Goal: Information Seeking & Learning: Learn about a topic

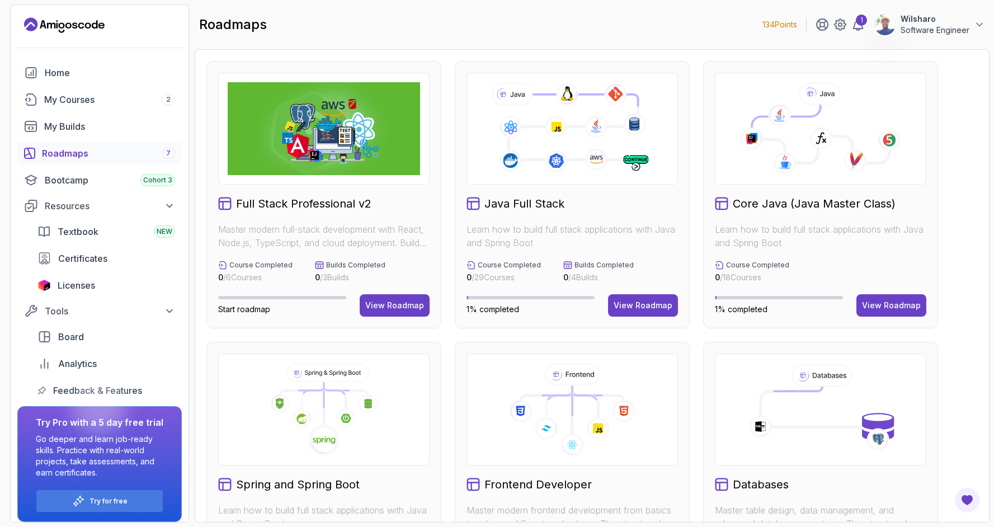
click at [801, 168] on icon at bounding box center [821, 128] width 192 height 93
click at [889, 308] on div "View Roadmap" at bounding box center [891, 305] width 59 height 11
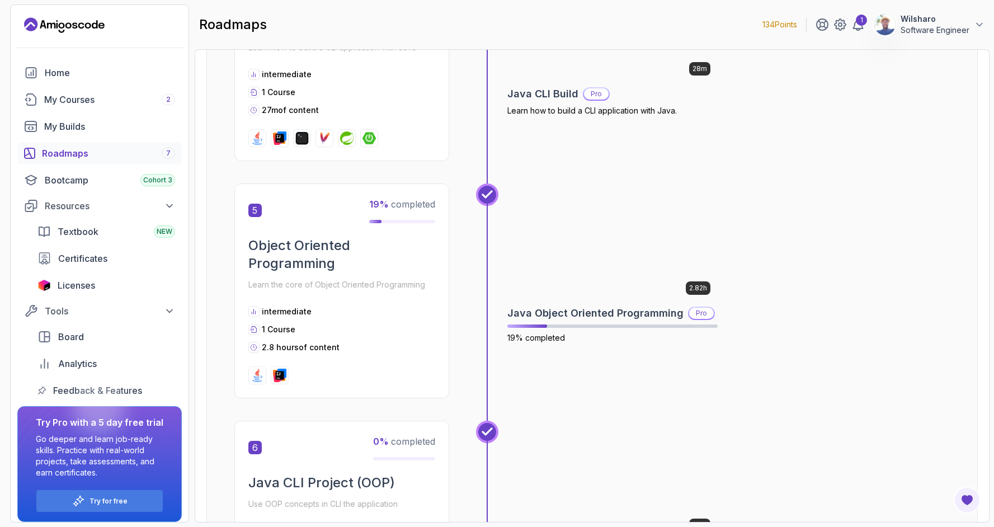
scroll to position [1018, 0]
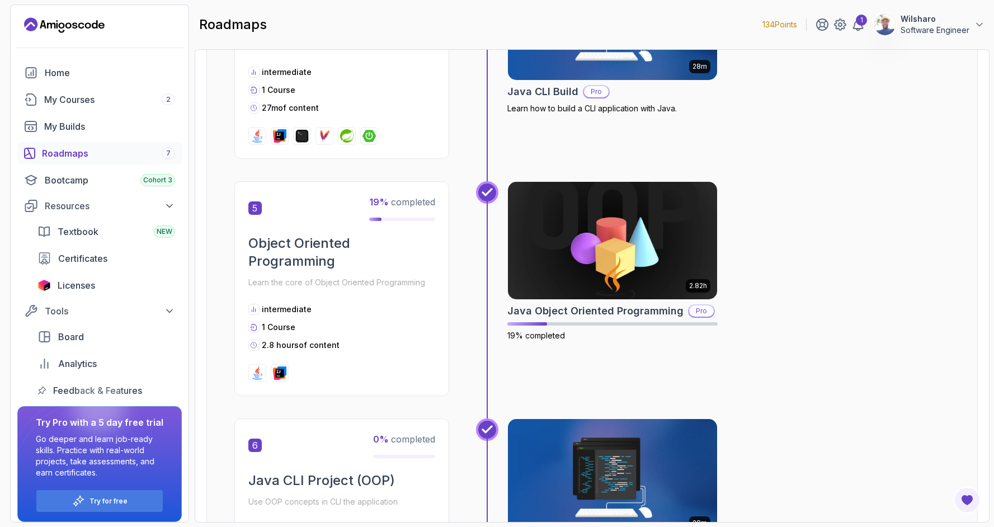
click at [328, 239] on h2 "Object Oriented Programming" at bounding box center [341, 252] width 187 height 36
click at [406, 204] on span "19 % completed" at bounding box center [402, 201] width 66 height 11
click at [566, 248] on img at bounding box center [612, 240] width 220 height 123
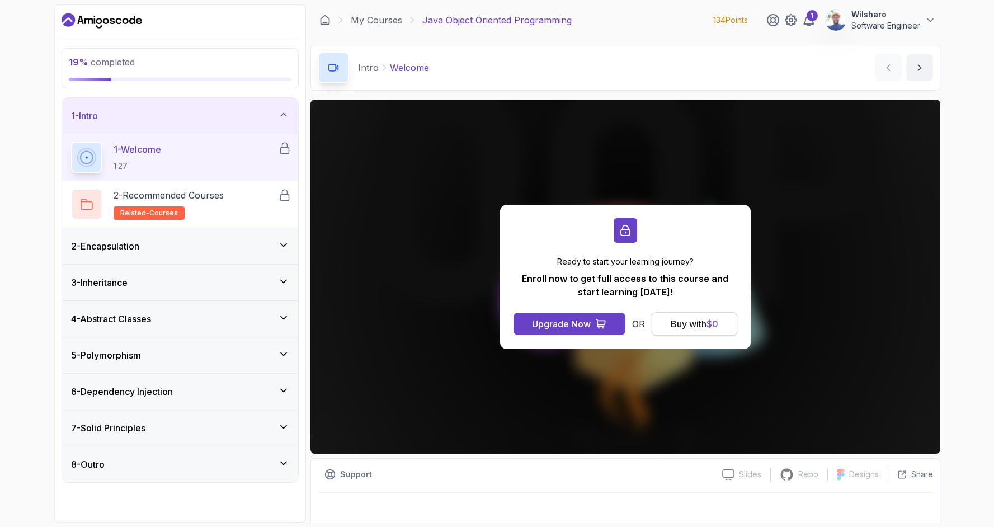
click at [683, 325] on div "Buy with $ 0" at bounding box center [695, 323] width 48 height 13
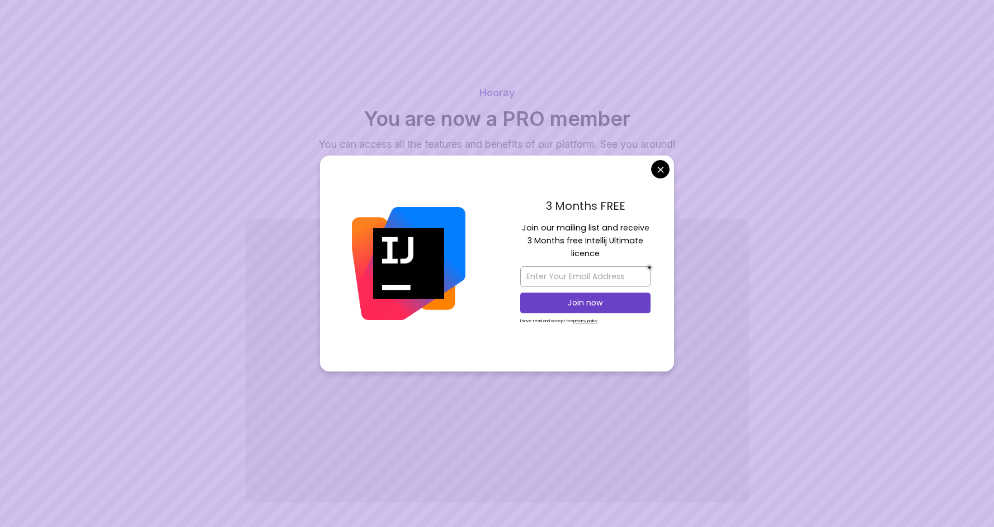
click at [660, 172] on body "Hooray You are now a PRO member You can access all the features and benefits of…" at bounding box center [497, 287] width 994 height 574
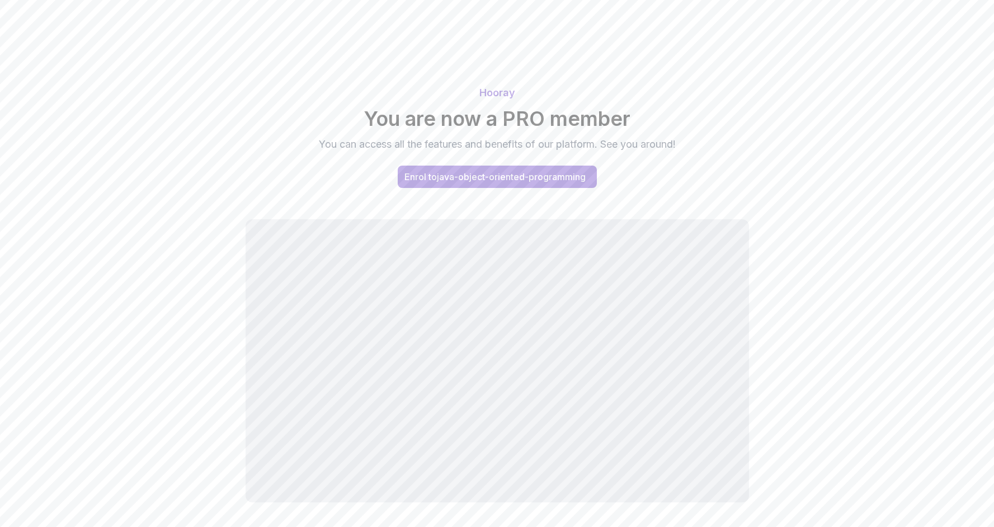
scroll to position [47, 0]
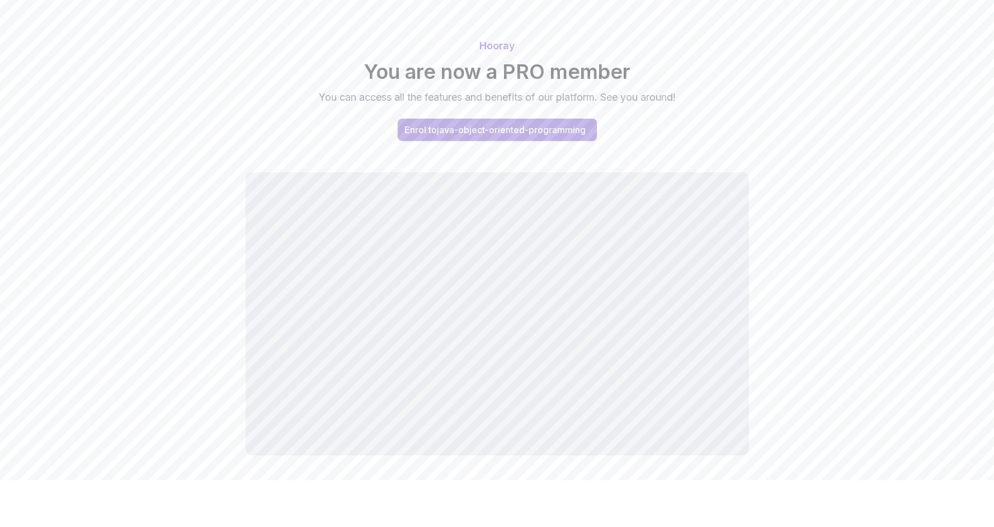
click at [521, 129] on div "Enrol to java-object-oriented-programming" at bounding box center [495, 129] width 181 height 13
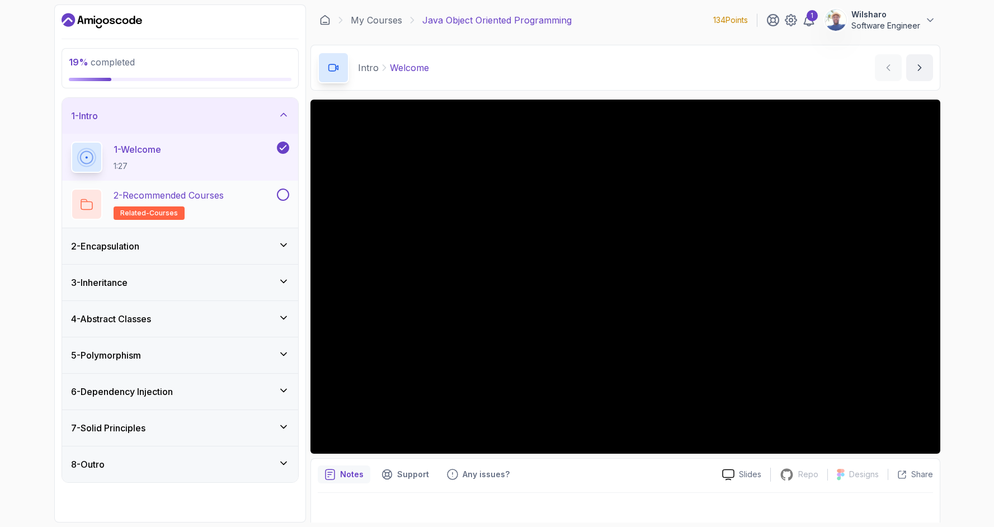
click at [256, 195] on div "2 - Recommended Courses related-courses" at bounding box center [173, 204] width 204 height 31
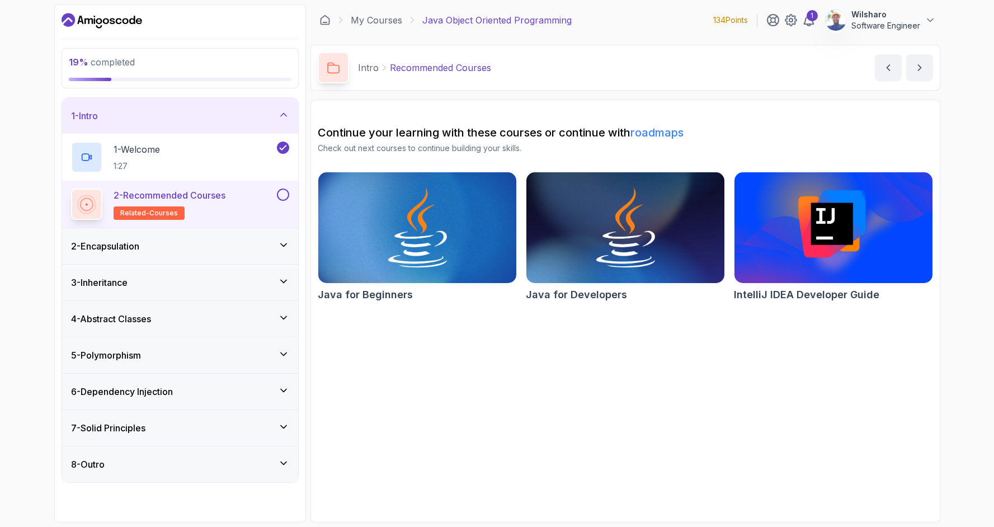
click at [224, 245] on div "2 - Encapsulation" at bounding box center [180, 245] width 218 height 13
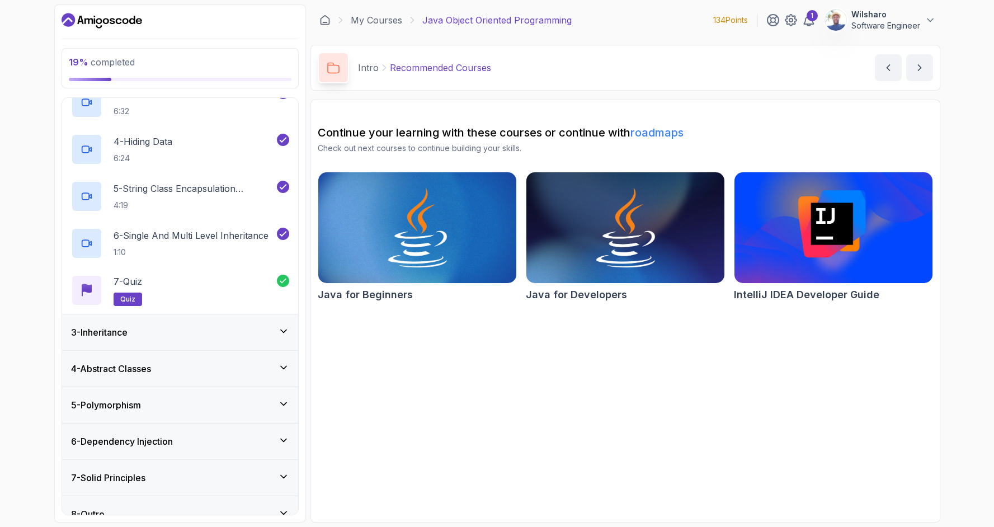
scroll to position [202, 0]
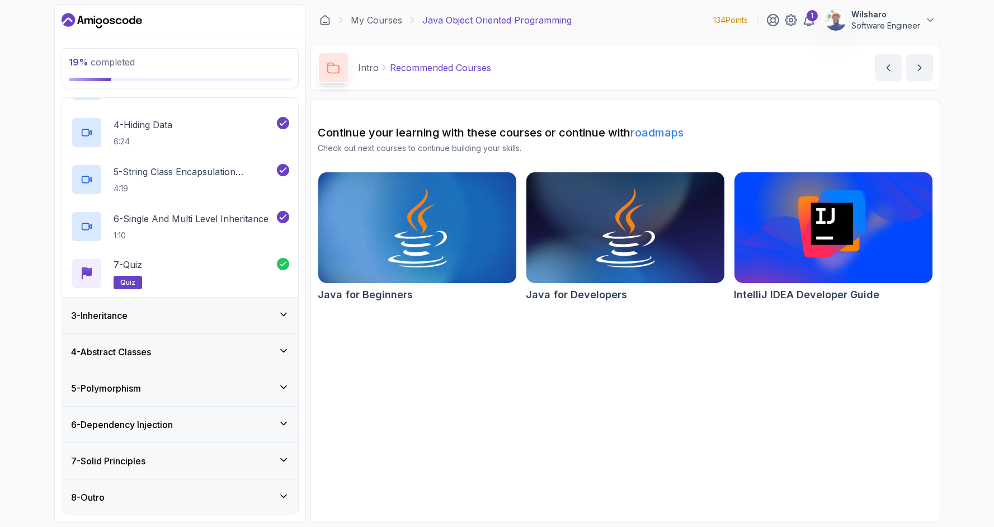
click at [196, 326] on div "3 - Inheritance" at bounding box center [180, 316] width 236 height 36
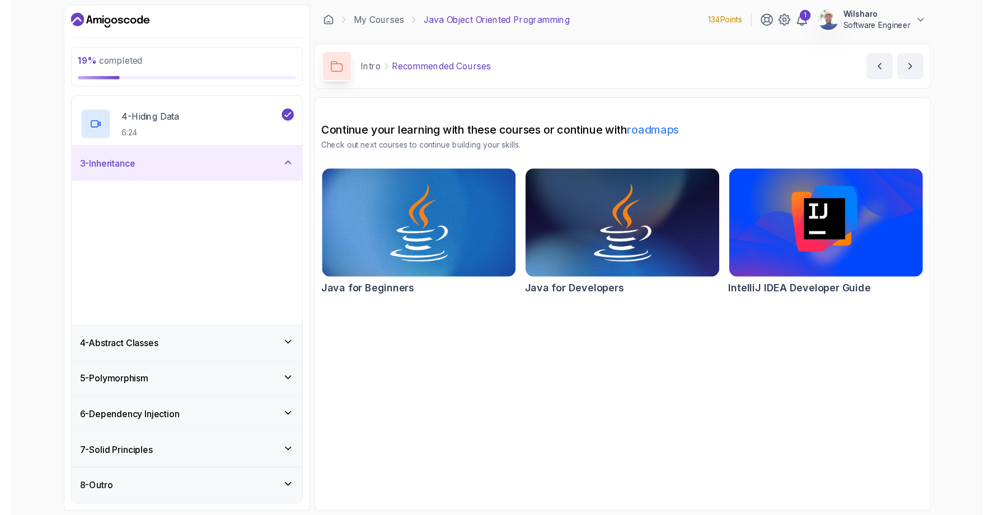
scroll to position [0, 0]
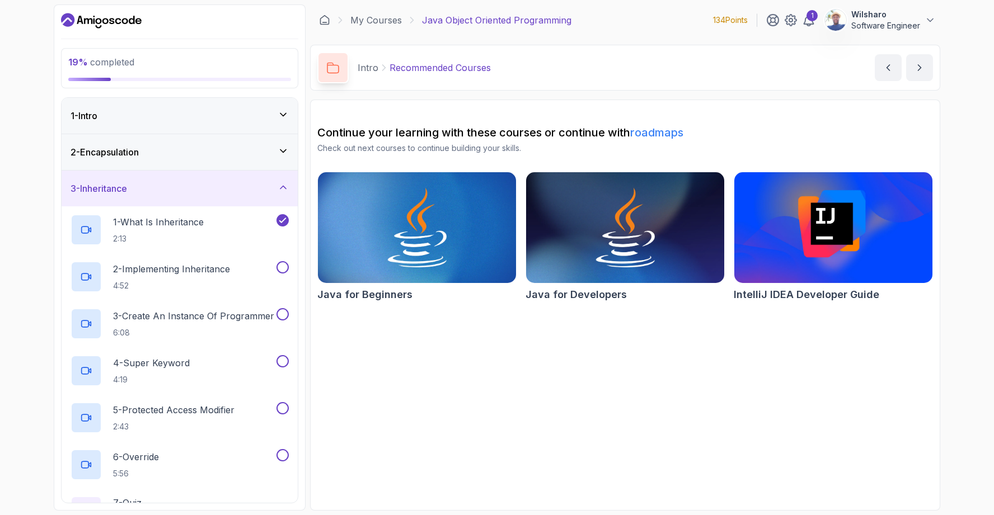
click at [238, 157] on div "2 - Encapsulation" at bounding box center [180, 151] width 218 height 13
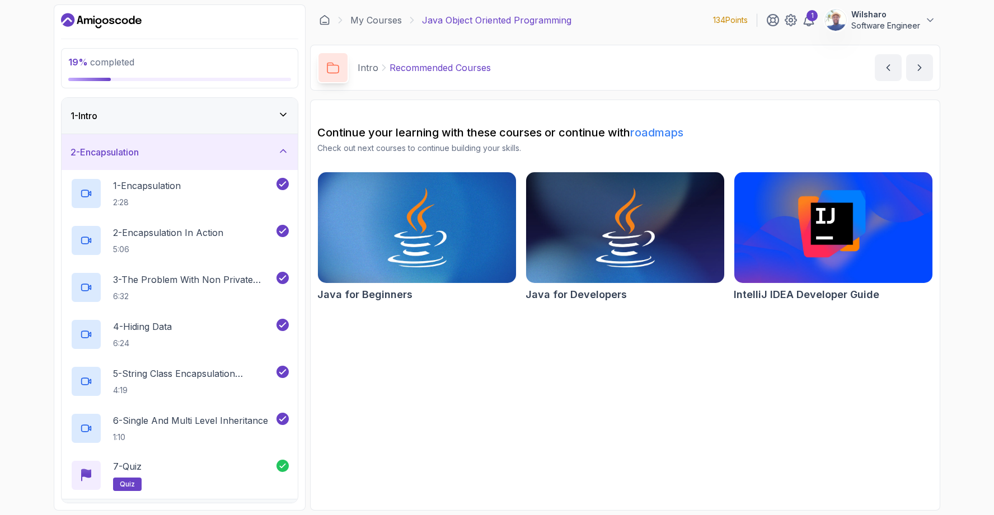
click at [238, 157] on div "2 - Encapsulation" at bounding box center [180, 151] width 218 height 13
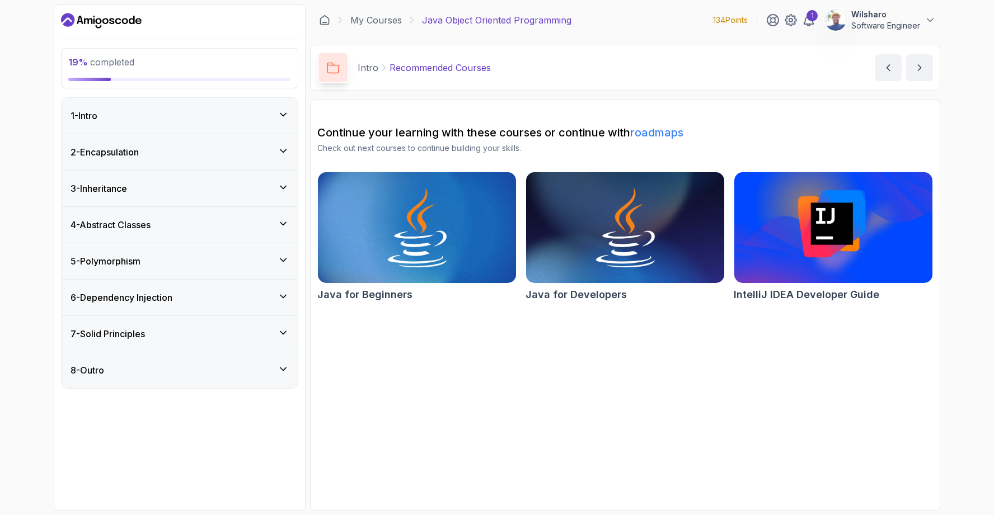
click at [251, 192] on div "3 - Inheritance" at bounding box center [180, 188] width 218 height 13
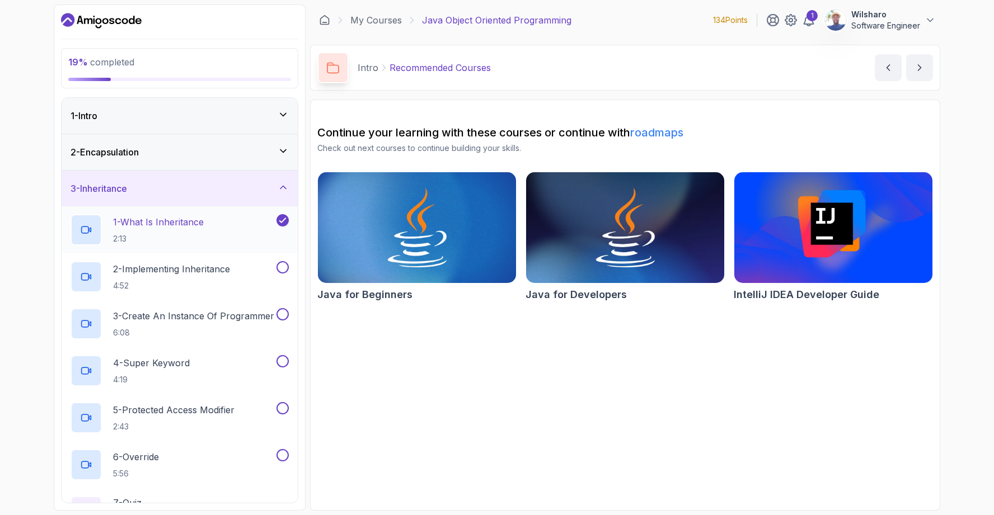
click at [248, 226] on div "1 - What Is Inheritance 2:13" at bounding box center [173, 229] width 204 height 31
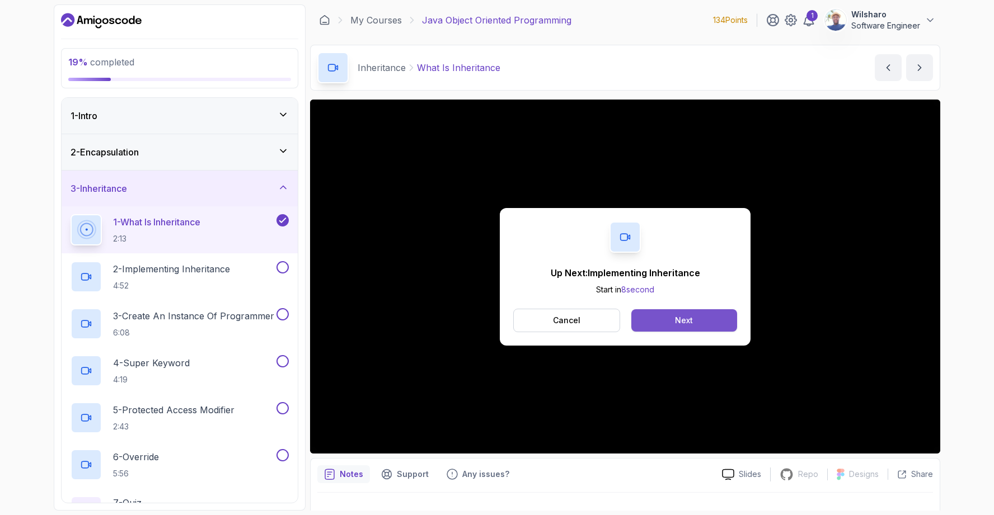
click at [718, 320] on button "Next" at bounding box center [684, 320] width 106 height 22
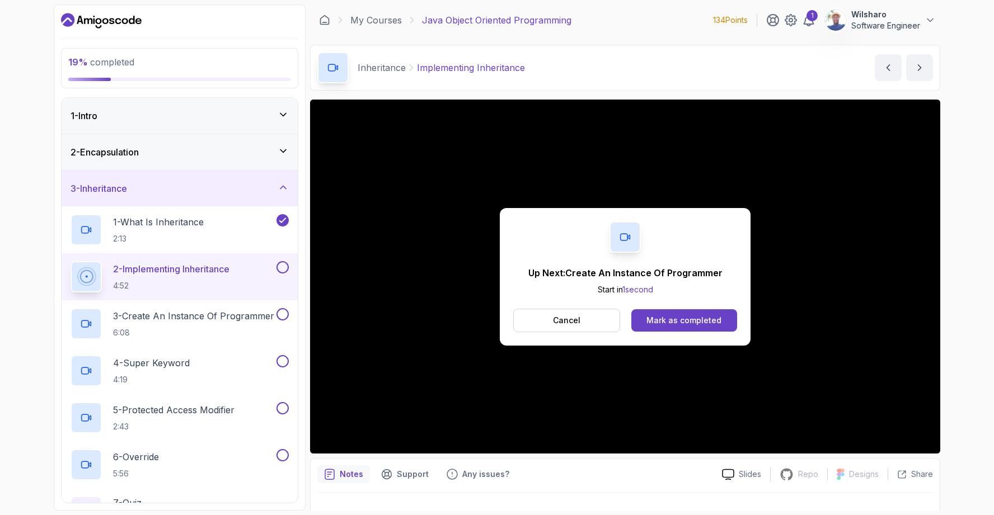
click at [718, 320] on div "Mark as completed" at bounding box center [683, 320] width 75 height 11
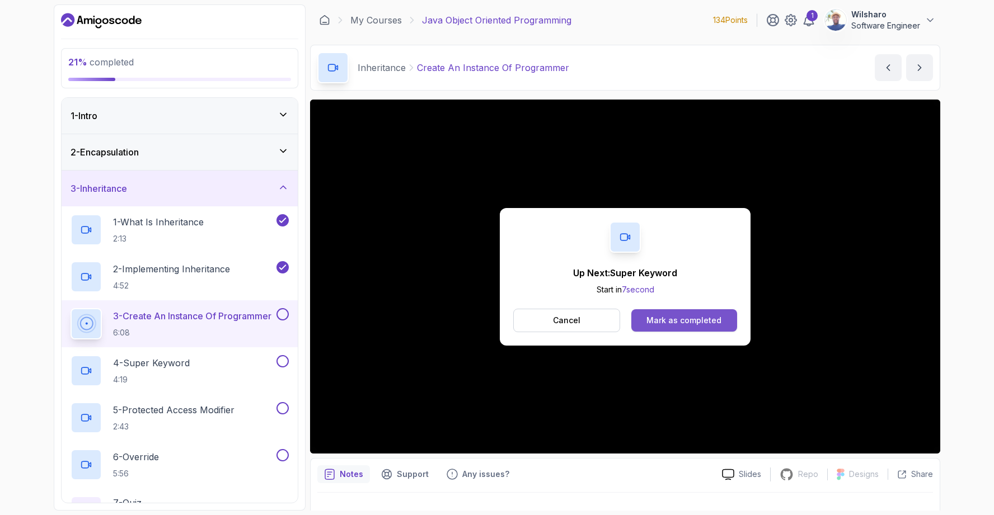
click at [678, 320] on div "Mark as completed" at bounding box center [683, 320] width 75 height 11
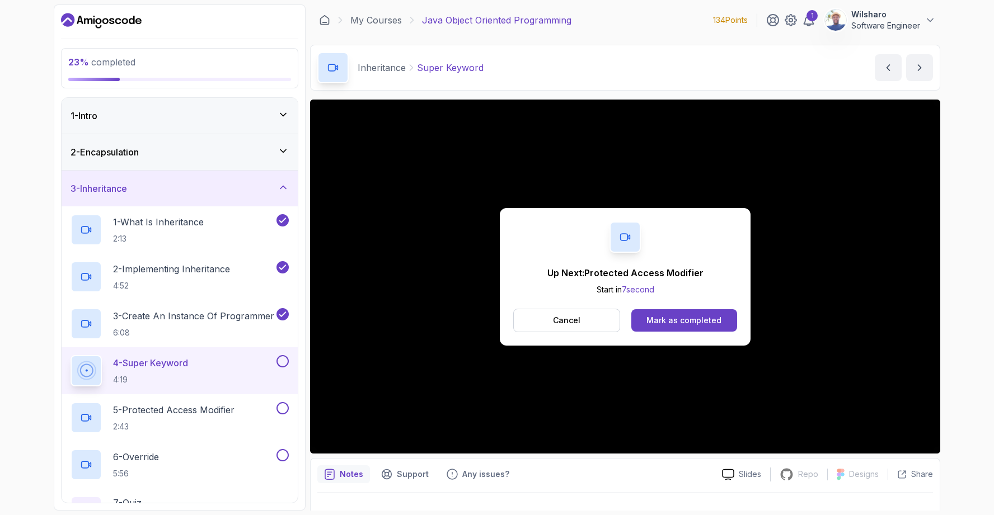
click at [678, 320] on div "Mark as completed" at bounding box center [683, 320] width 75 height 11
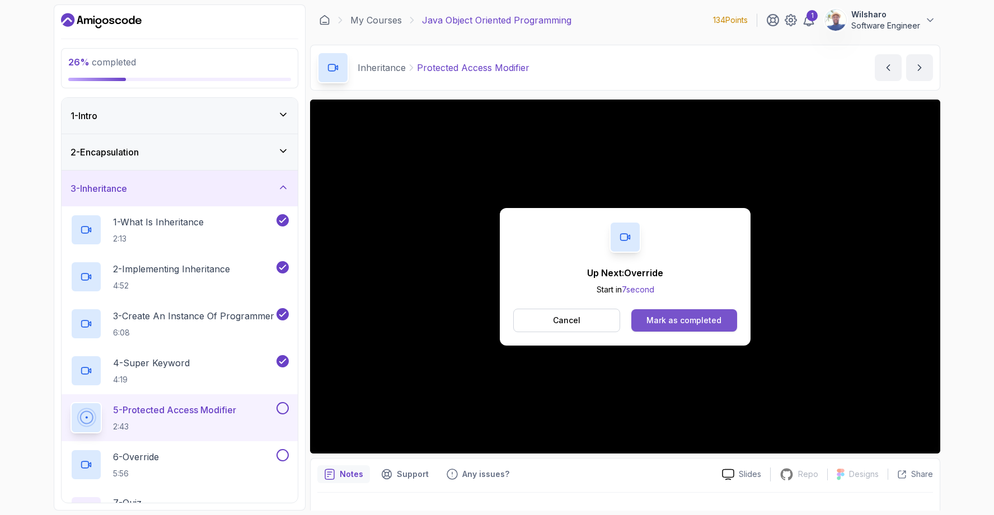
click at [687, 323] on div "Mark as completed" at bounding box center [683, 320] width 75 height 11
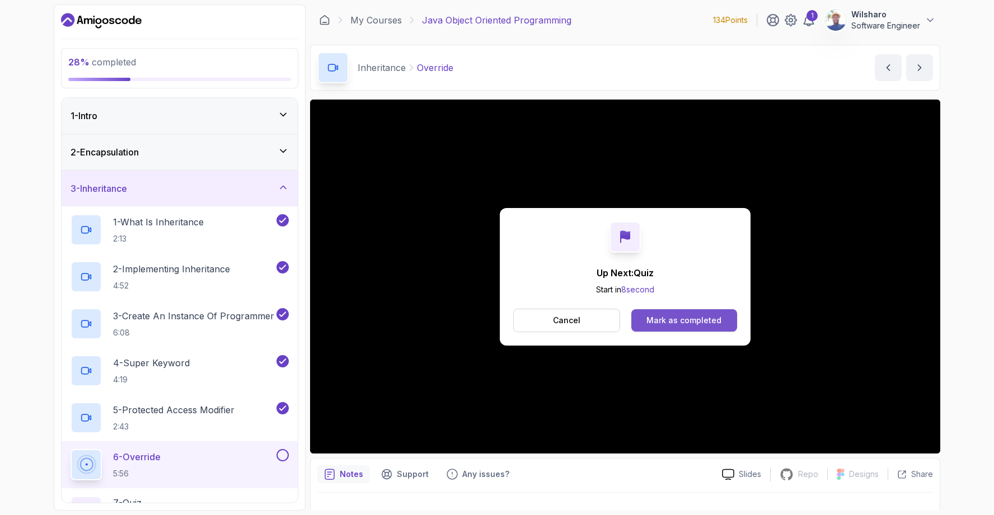
click at [674, 324] on div "Mark as completed" at bounding box center [683, 320] width 75 height 11
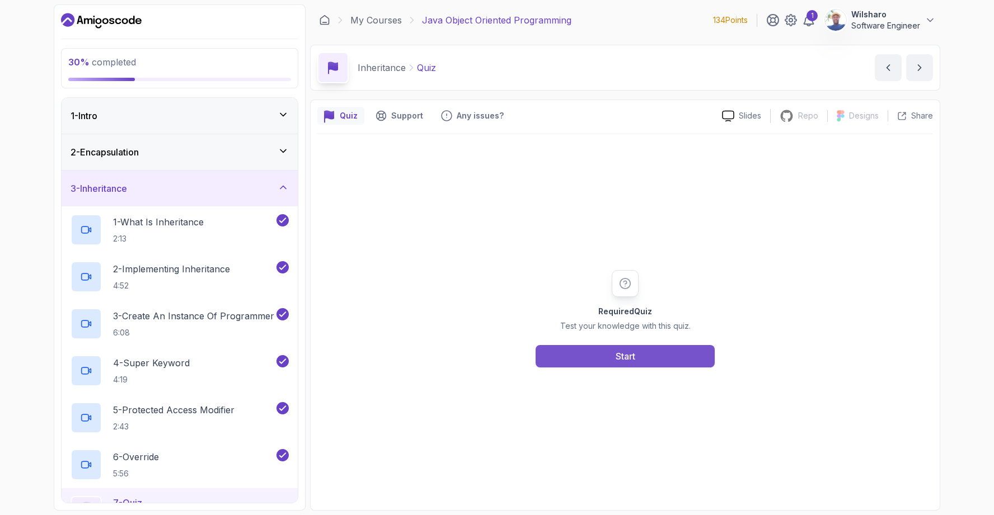
click at [696, 351] on button "Start" at bounding box center [625, 356] width 179 height 22
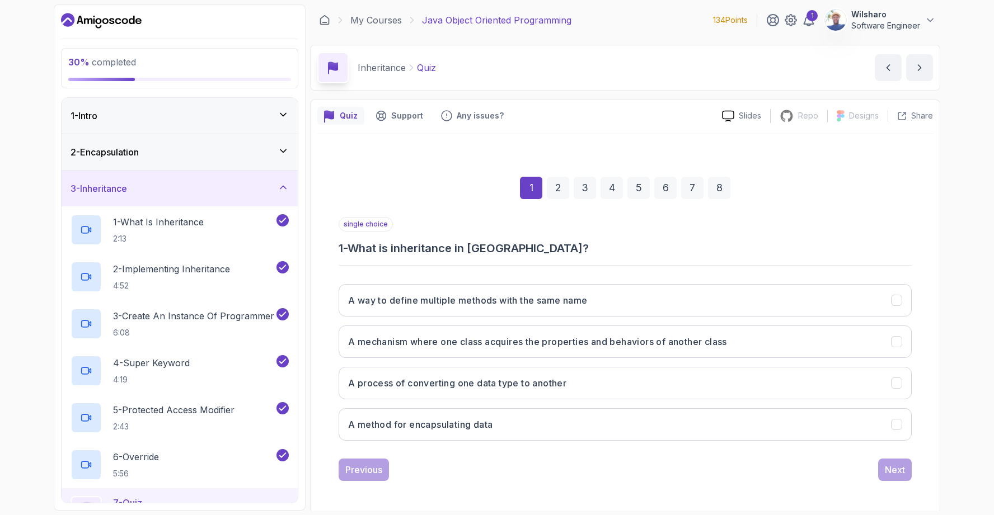
scroll to position [2, 0]
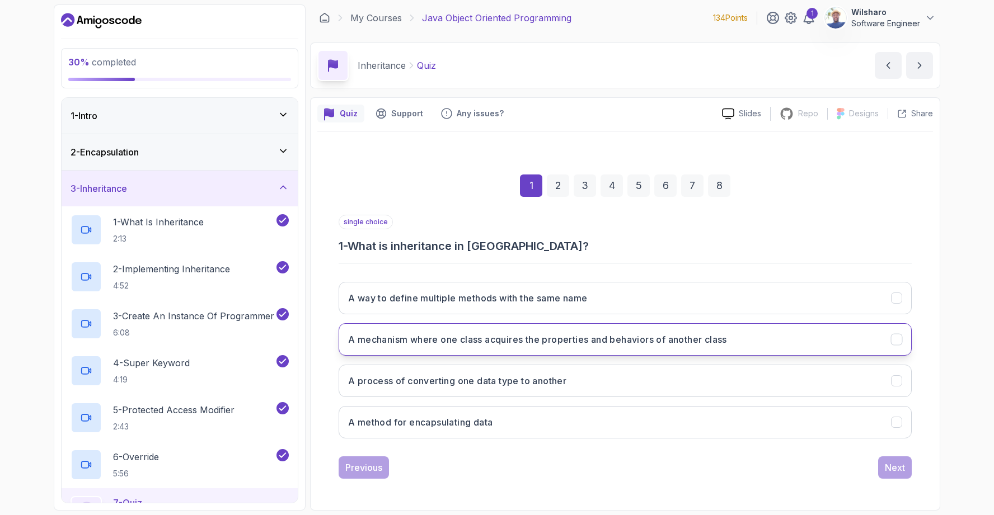
click at [554, 340] on h3 "A mechanism where one class acquires the properties and behaviors of another cl…" at bounding box center [537, 339] width 379 height 13
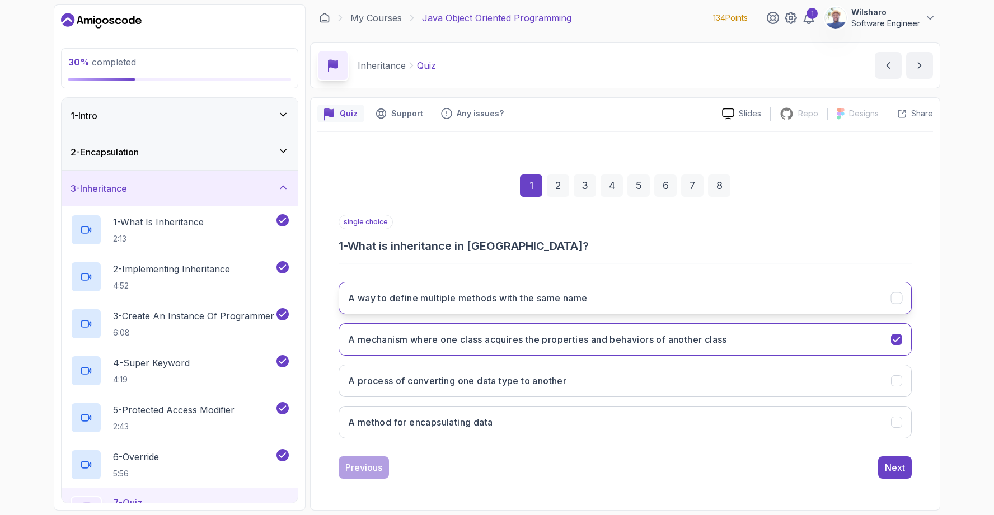
click at [900, 297] on icon "A way to define multiple methods with the same name" at bounding box center [896, 298] width 11 height 11
click at [898, 339] on icon "A mechanism where one class acquires the properties and behaviors of another cl…" at bounding box center [896, 339] width 6 height 4
click at [897, 466] on div "Next" at bounding box center [895, 467] width 20 height 13
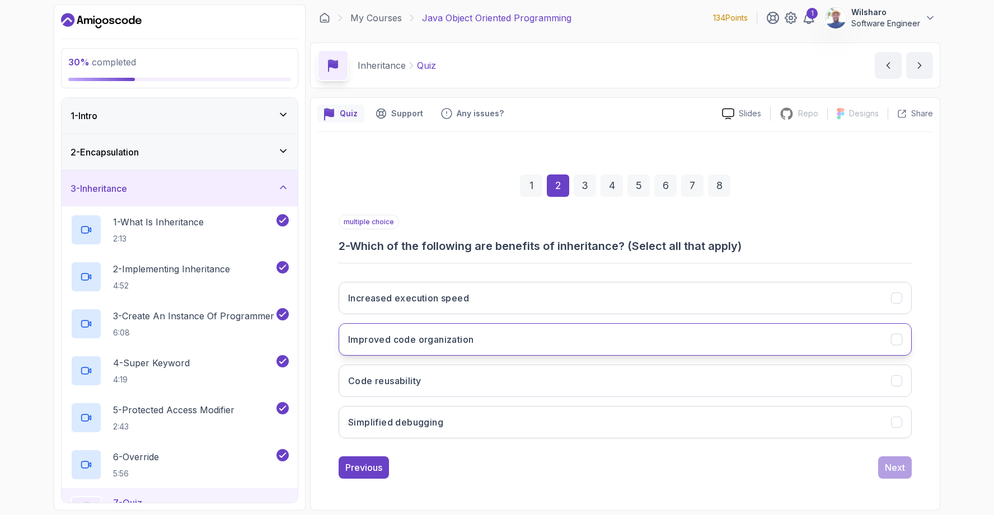
click at [896, 339] on icon "Improved code organization" at bounding box center [896, 340] width 11 height 11
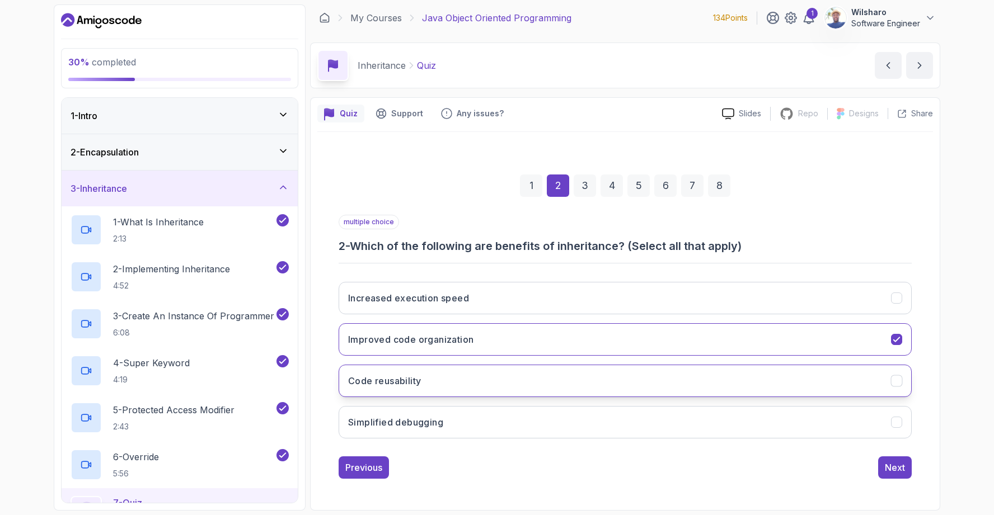
click at [897, 383] on icon "Code reusability" at bounding box center [896, 381] width 11 height 11
click at [900, 471] on div "Next" at bounding box center [895, 467] width 20 height 13
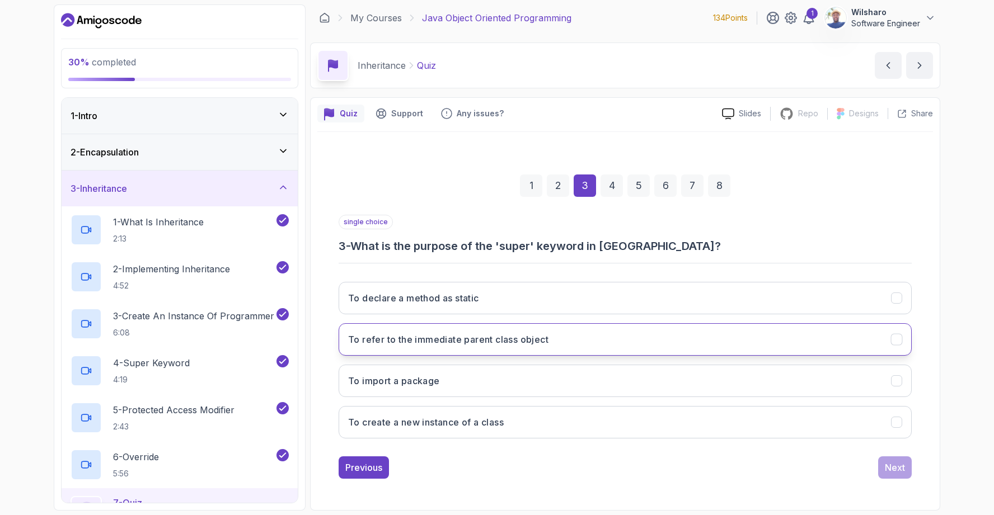
click at [894, 344] on icon "To refer to the immediate parent class object" at bounding box center [896, 340] width 11 height 11
click at [897, 463] on div "Next" at bounding box center [895, 467] width 20 height 13
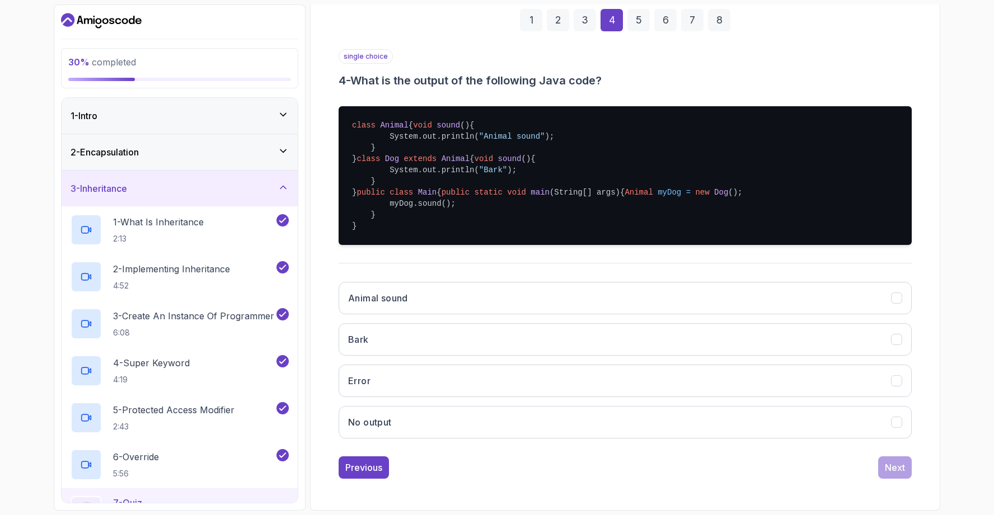
scroll to position [234, 0]
click at [900, 302] on icon "Animal sound" at bounding box center [896, 298] width 11 height 11
click at [900, 468] on div "Next" at bounding box center [895, 467] width 20 height 13
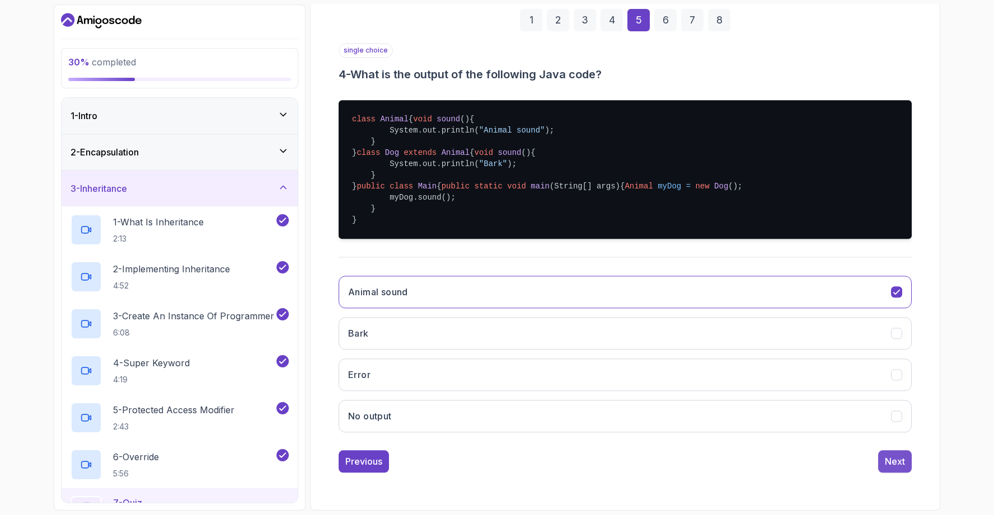
scroll to position [2, 0]
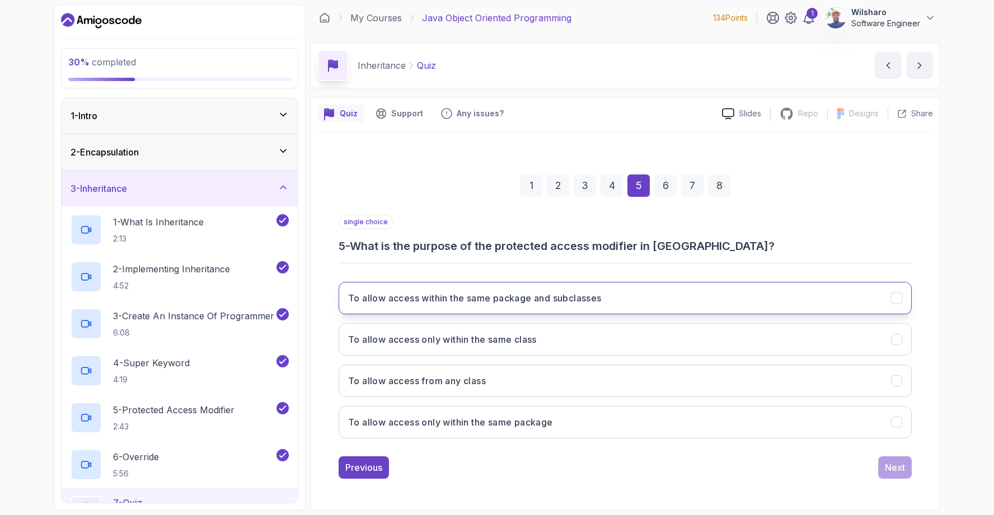
click at [678, 300] on button "To allow access within the same package and subclasses" at bounding box center [625, 298] width 573 height 32
click at [896, 471] on div "Next" at bounding box center [895, 467] width 20 height 13
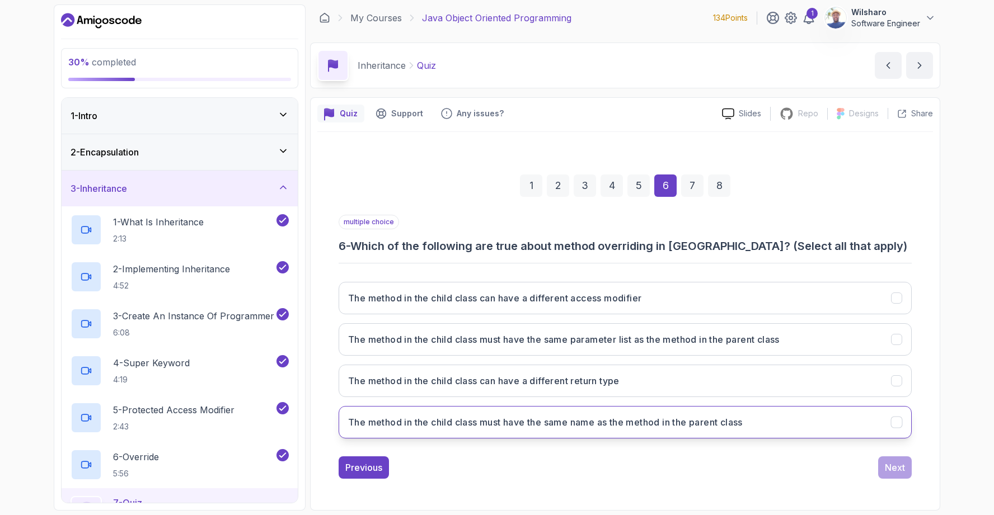
click at [894, 423] on icon "The method in the child class must have the same name as the method in the pare…" at bounding box center [896, 422] width 11 height 11
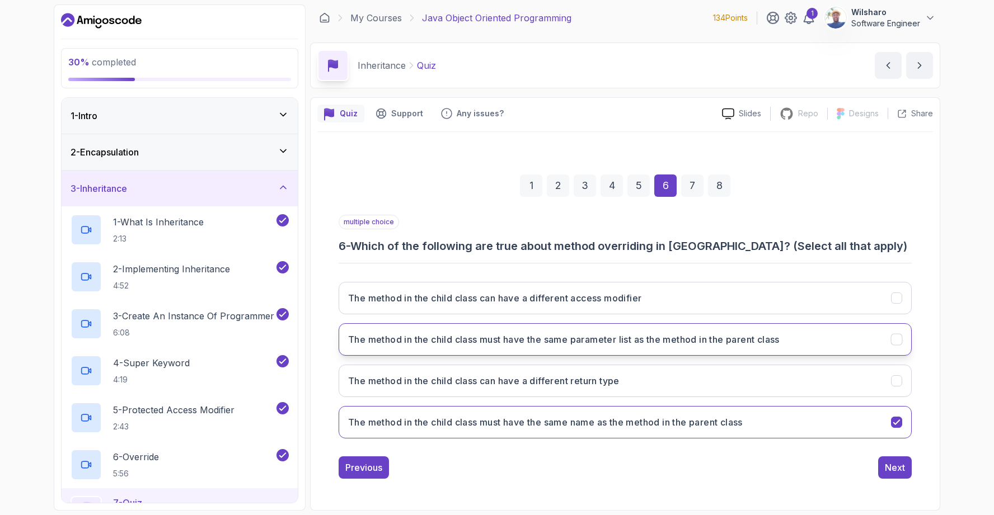
click at [896, 341] on icon "The method in the child class must have the same parameter list as the method i…" at bounding box center [896, 340] width 11 height 11
click at [898, 471] on div "Next" at bounding box center [895, 467] width 20 height 13
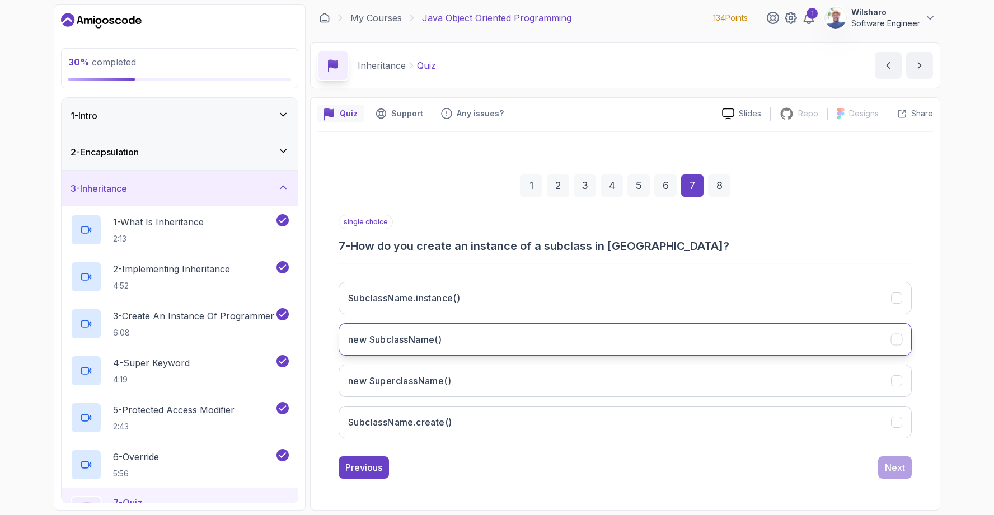
click at [610, 346] on button "new SubclassName()" at bounding box center [625, 339] width 573 height 32
click at [891, 473] on div "Next" at bounding box center [895, 467] width 20 height 13
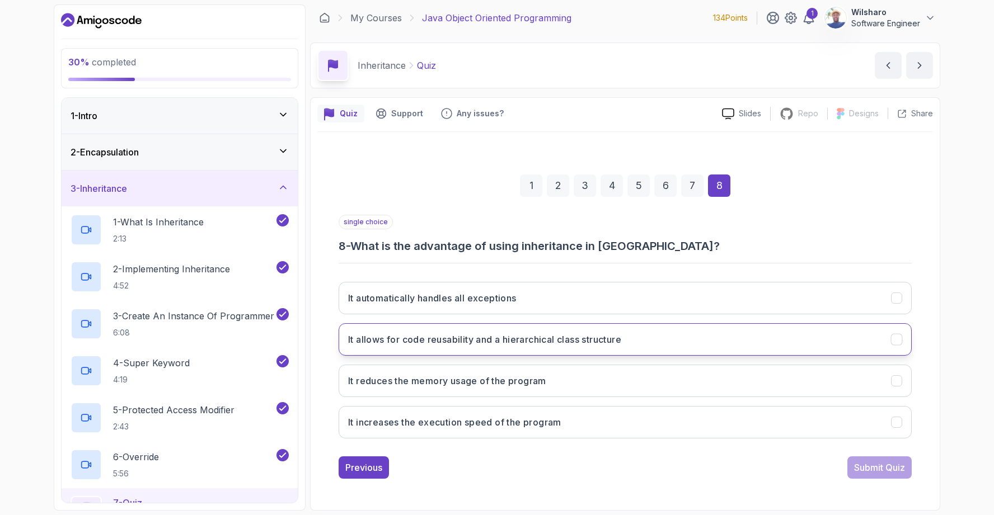
click at [819, 333] on button "It allows for code reusability and a hierarchical class structure" at bounding box center [625, 339] width 573 height 32
click at [867, 475] on button "Submit Quiz" at bounding box center [879, 468] width 64 height 22
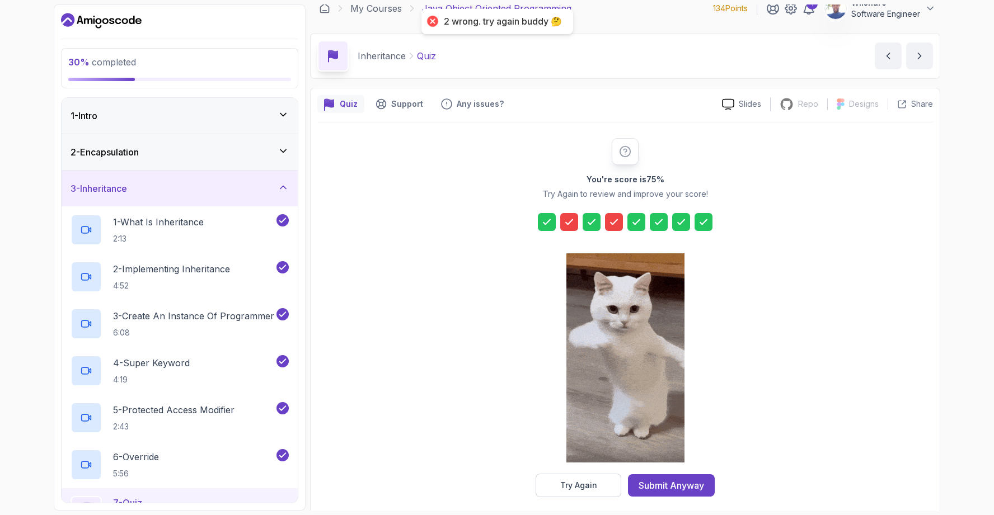
scroll to position [21, 0]
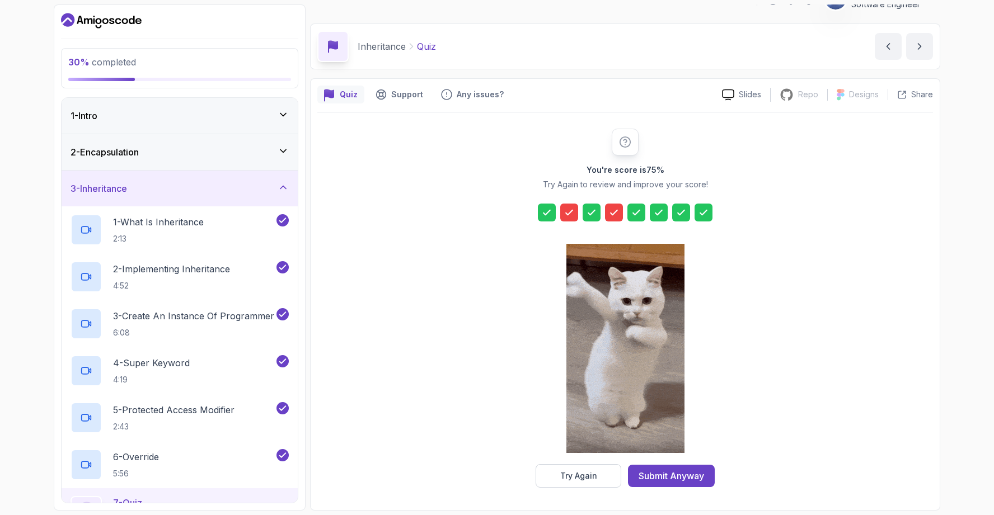
click at [608, 214] on icon at bounding box center [613, 212] width 11 height 11
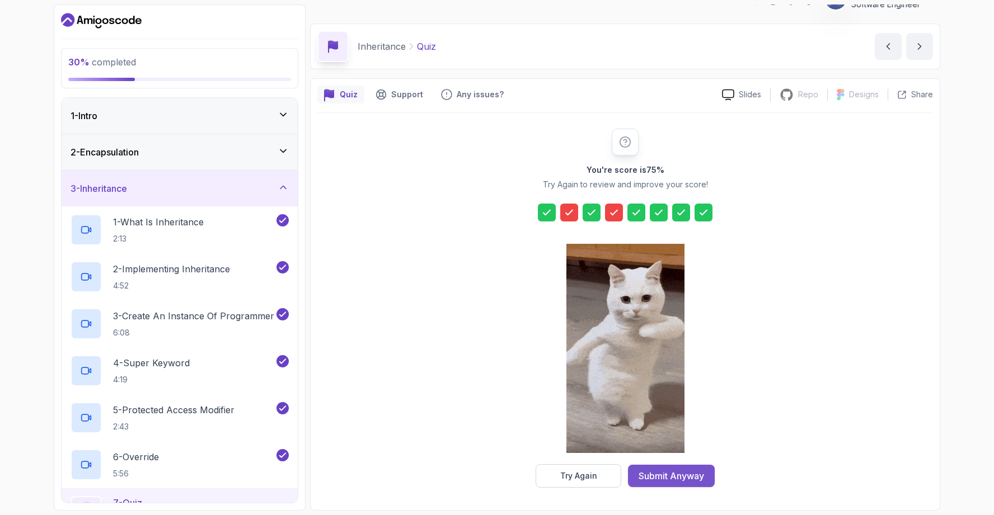
click at [662, 474] on div "Submit Anyway" at bounding box center [670, 475] width 65 height 13
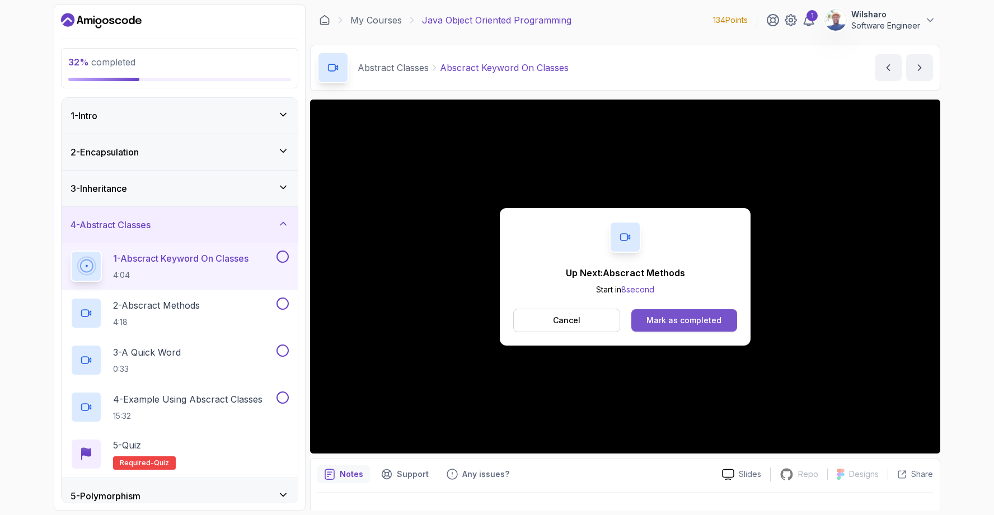
click at [719, 323] on div "Mark as completed" at bounding box center [683, 320] width 75 height 11
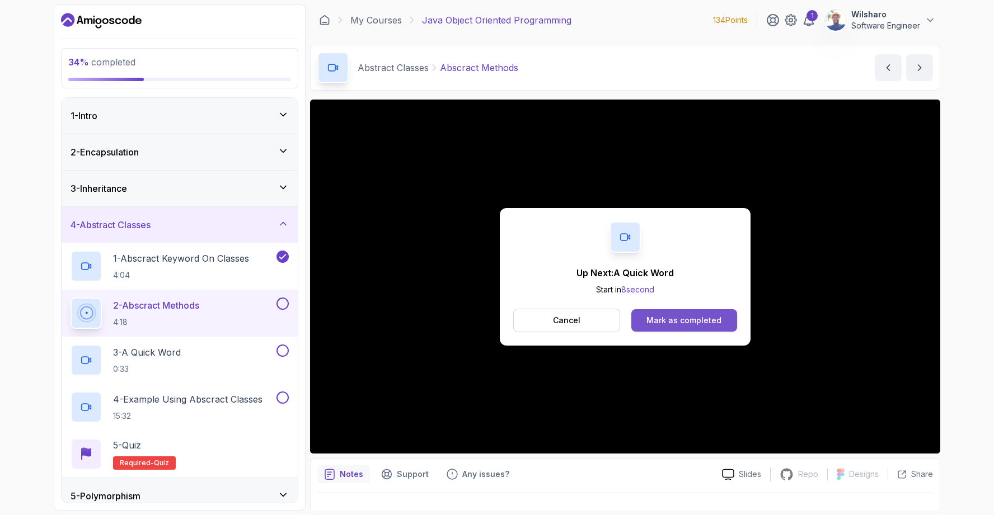
click at [680, 319] on div "Mark as completed" at bounding box center [683, 320] width 75 height 11
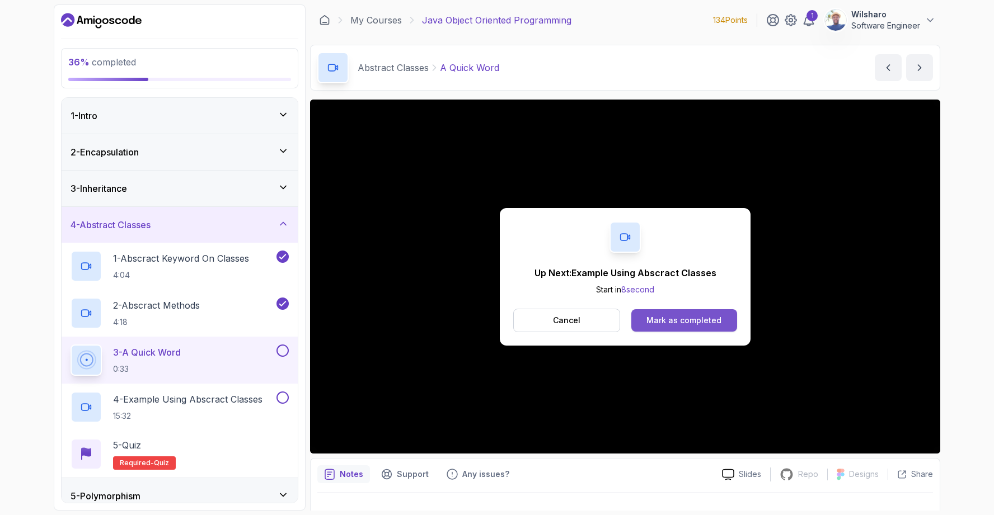
click at [706, 320] on div "Mark as completed" at bounding box center [683, 320] width 75 height 11
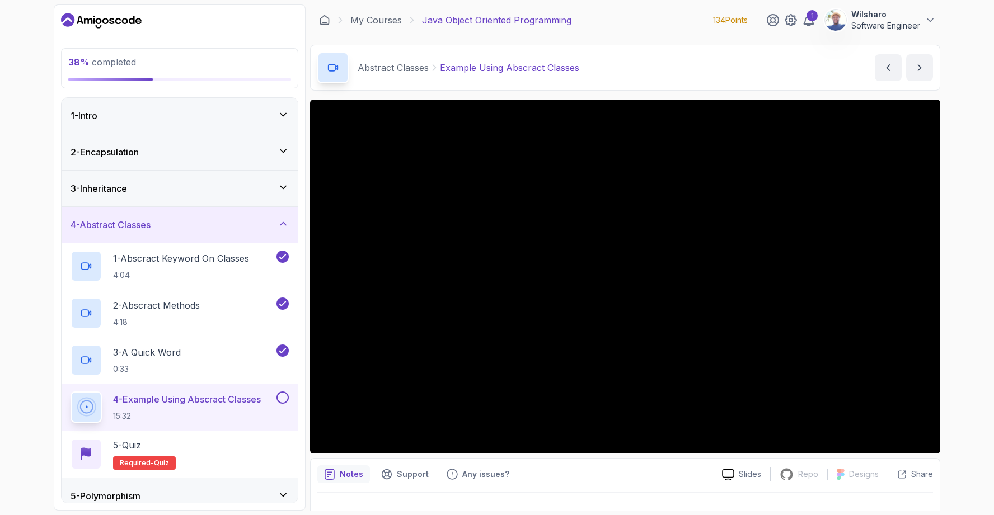
click at [719, 20] on p "134 Points" at bounding box center [730, 20] width 35 height 11
click at [734, 19] on p "134 Points" at bounding box center [730, 20] width 35 height 11
